Goal: Information Seeking & Learning: Learn about a topic

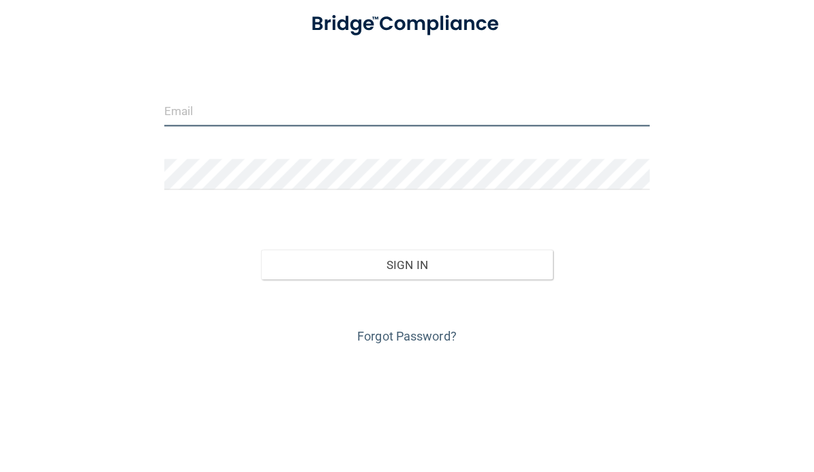
type input "[EMAIL_ADDRESS][DOMAIN_NAME]"
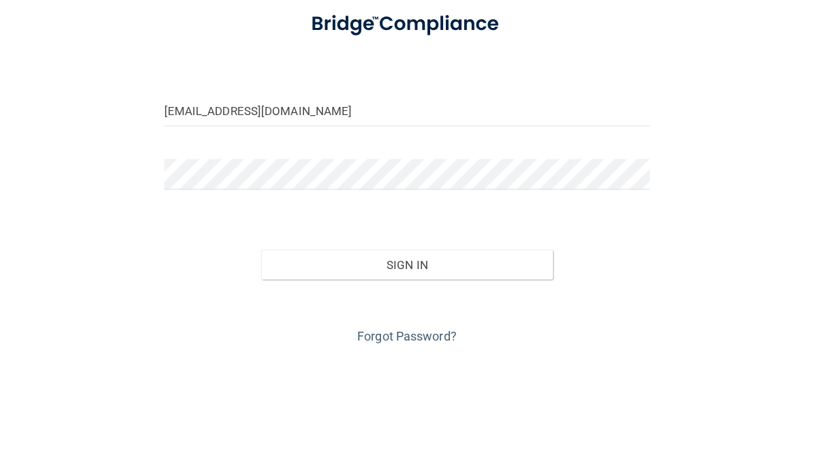
click at [407, 377] on button "Sign In" at bounding box center [407, 392] width 292 height 30
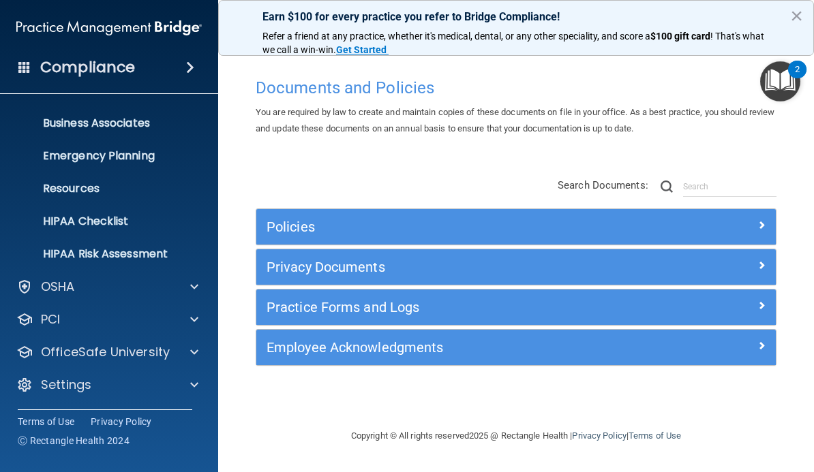
scroll to position [93, 0]
click at [141, 354] on p "OfficeSafe University" at bounding box center [105, 352] width 129 height 16
click at [121, 382] on p "HIPAA Training" at bounding box center [65, 385] width 112 height 14
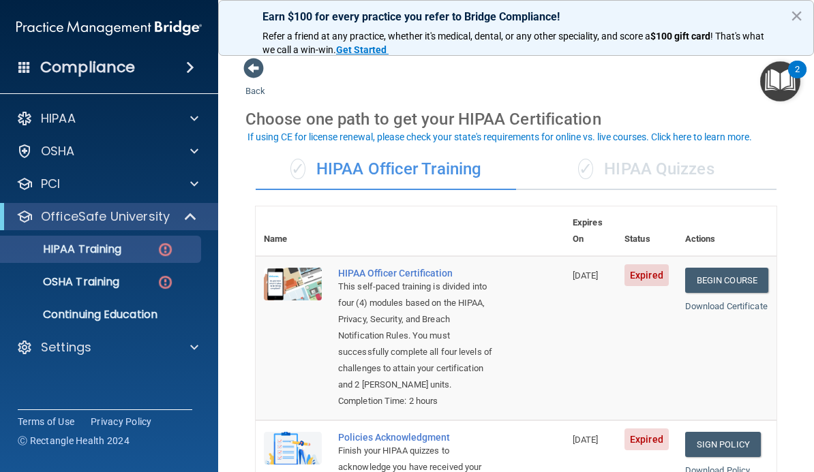
click at [755, 268] on link "Begin Course" at bounding box center [726, 280] width 83 height 25
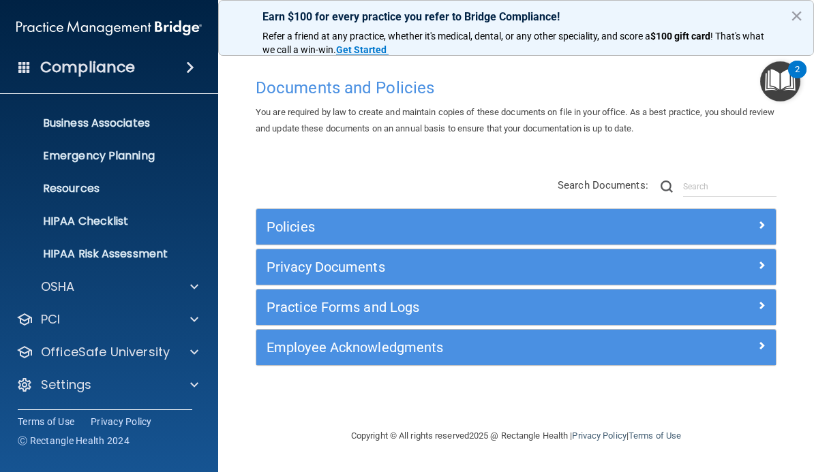
scroll to position [93, 0]
click at [777, 80] on img "Open Resource Center, 2 new notifications" at bounding box center [780, 81] width 40 height 40
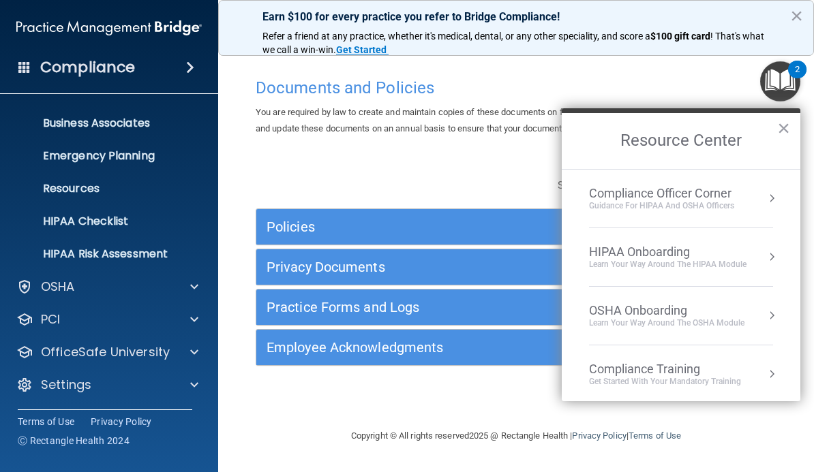
click at [791, 117] on h2 "Resource Center" at bounding box center [681, 141] width 239 height 56
click at [787, 132] on button "×" at bounding box center [783, 128] width 13 height 22
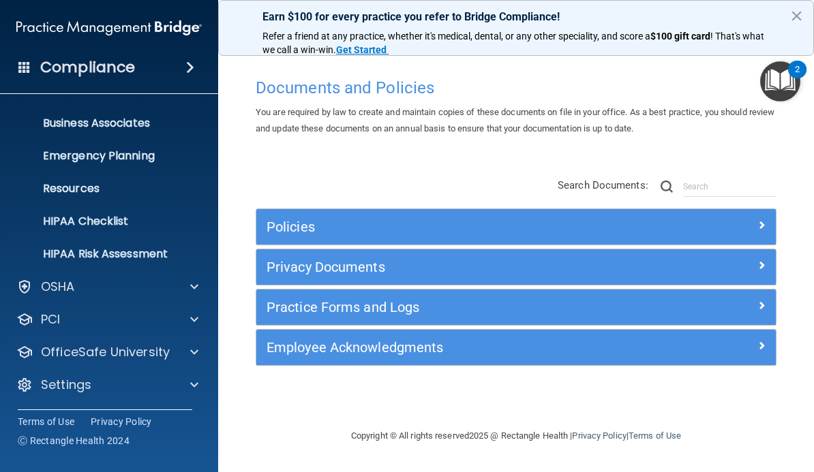
click at [155, 344] on p "OfficeSafe University" at bounding box center [105, 352] width 129 height 16
click at [160, 385] on img at bounding box center [165, 384] width 17 height 17
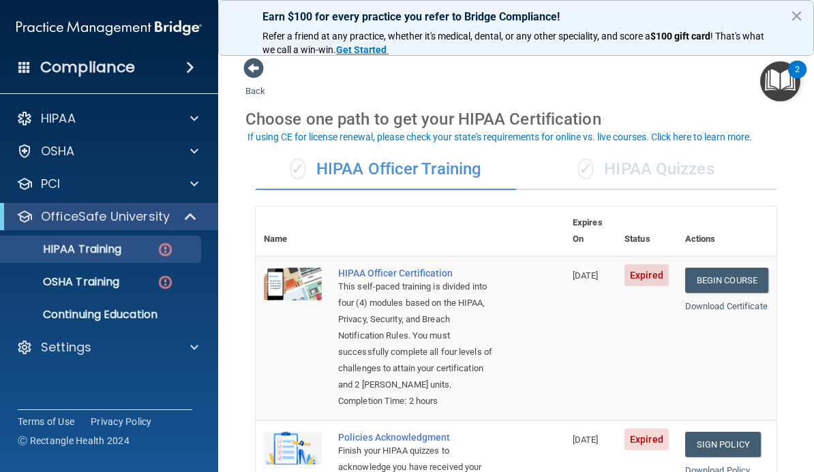
click at [739, 268] on link "Begin Course" at bounding box center [726, 280] width 83 height 25
click at [736, 268] on link "Begin Course" at bounding box center [726, 280] width 83 height 25
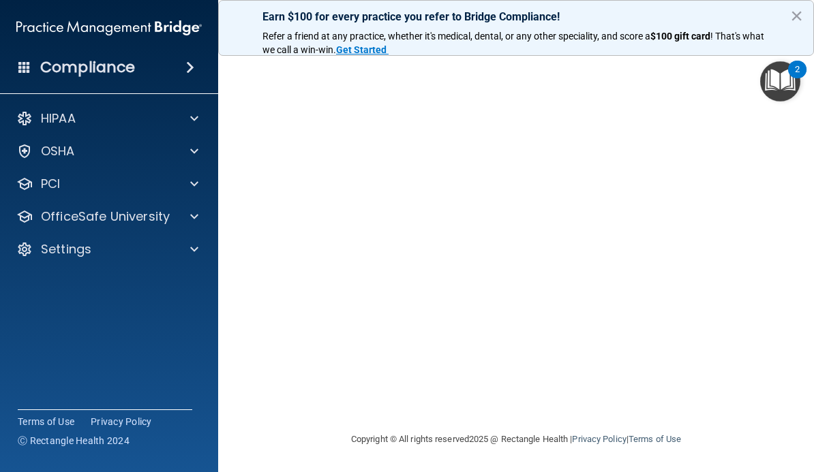
scroll to position [134, 0]
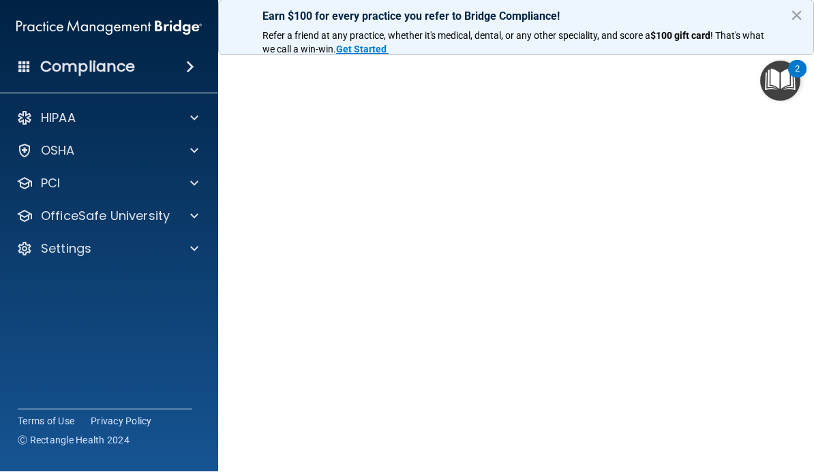
scroll to position [75, 0]
click at [798, 9] on button "×" at bounding box center [796, 16] width 13 height 22
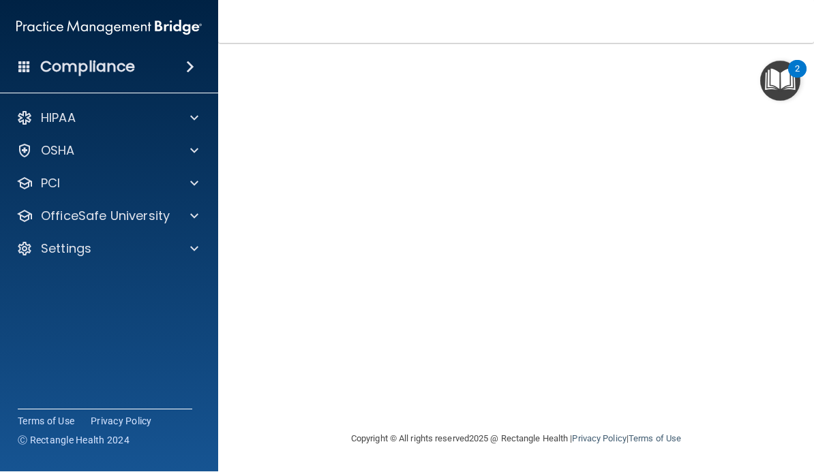
scroll to position [134, 0]
